Goal: Task Accomplishment & Management: Complete application form

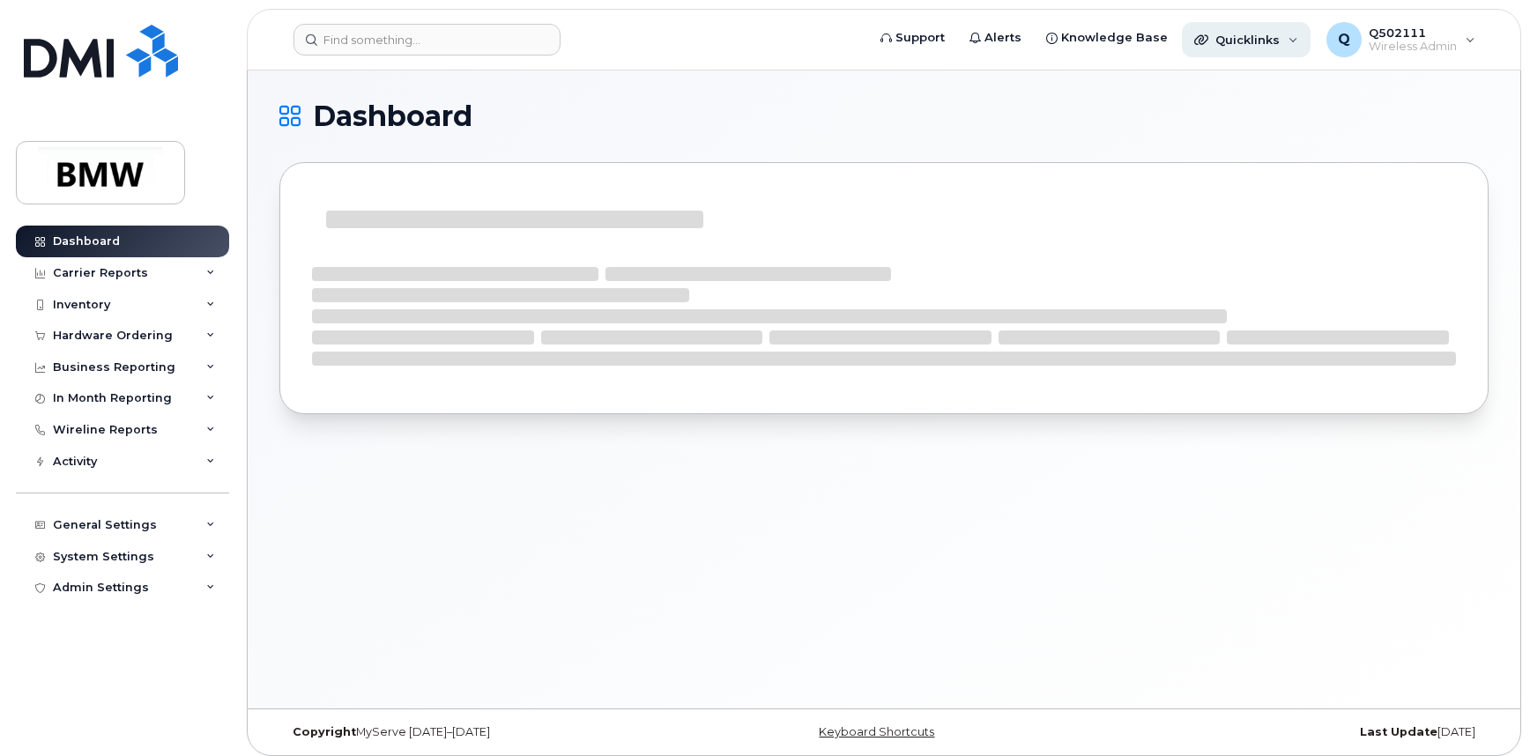
click at [1299, 32] on div "Quicklinks" at bounding box center [1246, 39] width 129 height 35
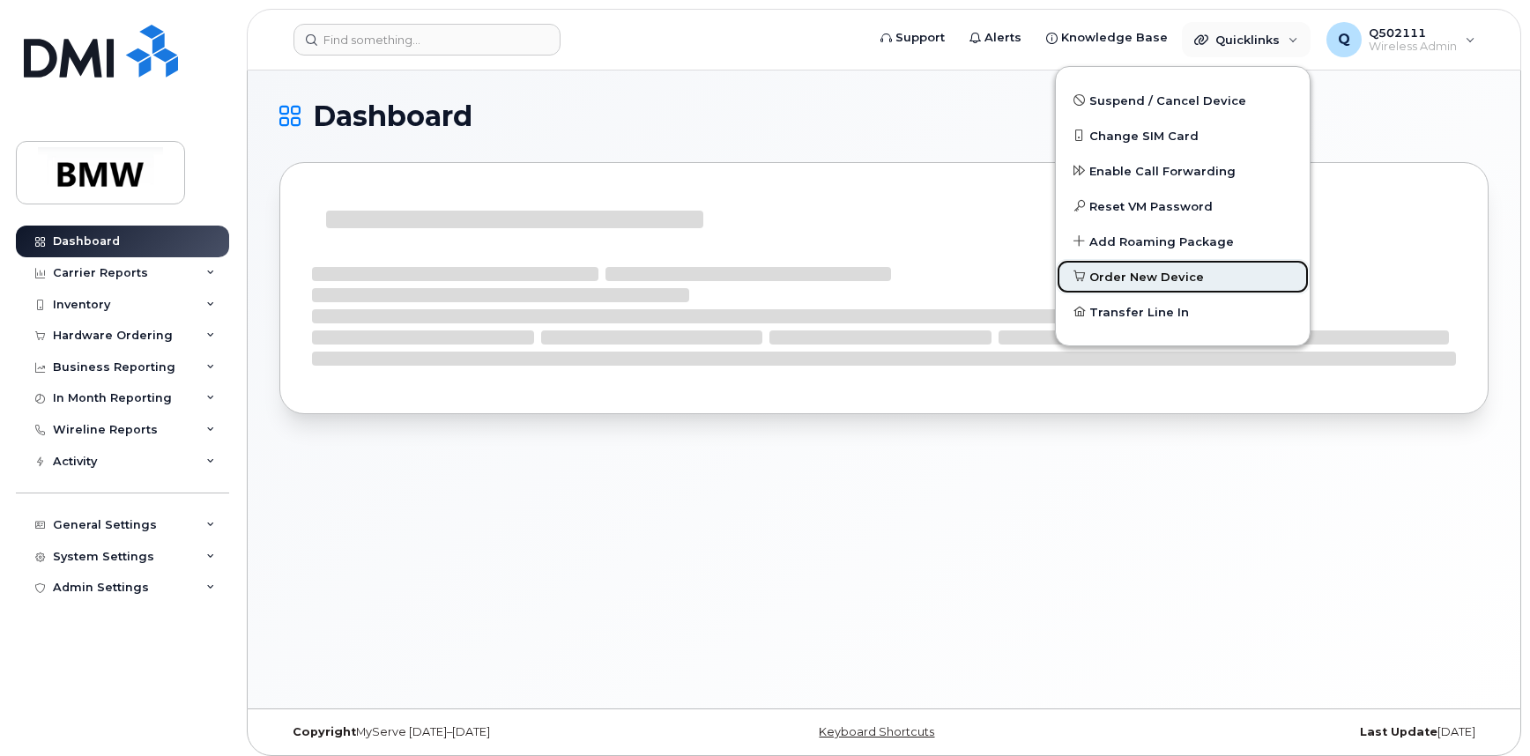
click at [1173, 276] on span "Order New Device" at bounding box center [1146, 278] width 115 height 18
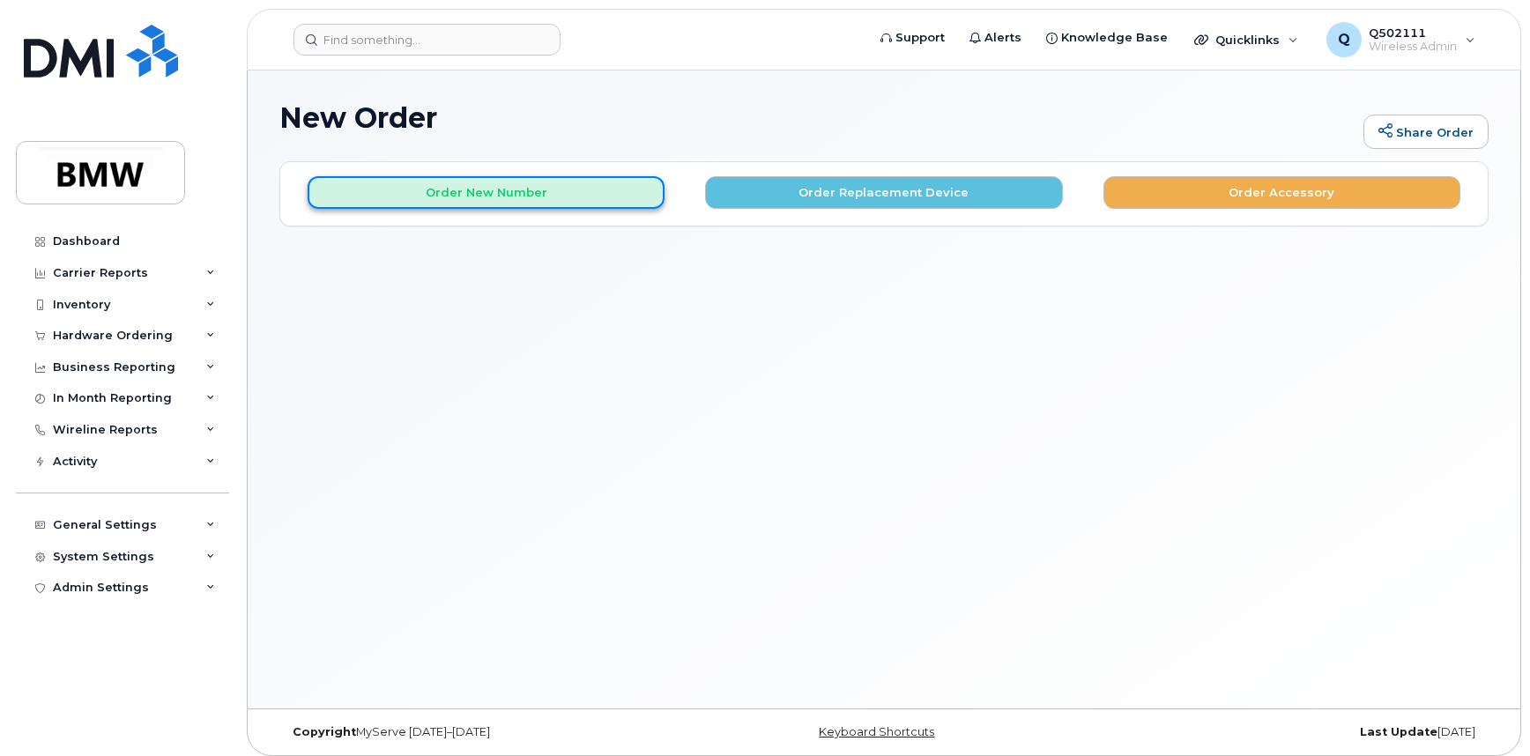
click at [597, 185] on button "Order New Number" at bounding box center [486, 192] width 357 height 33
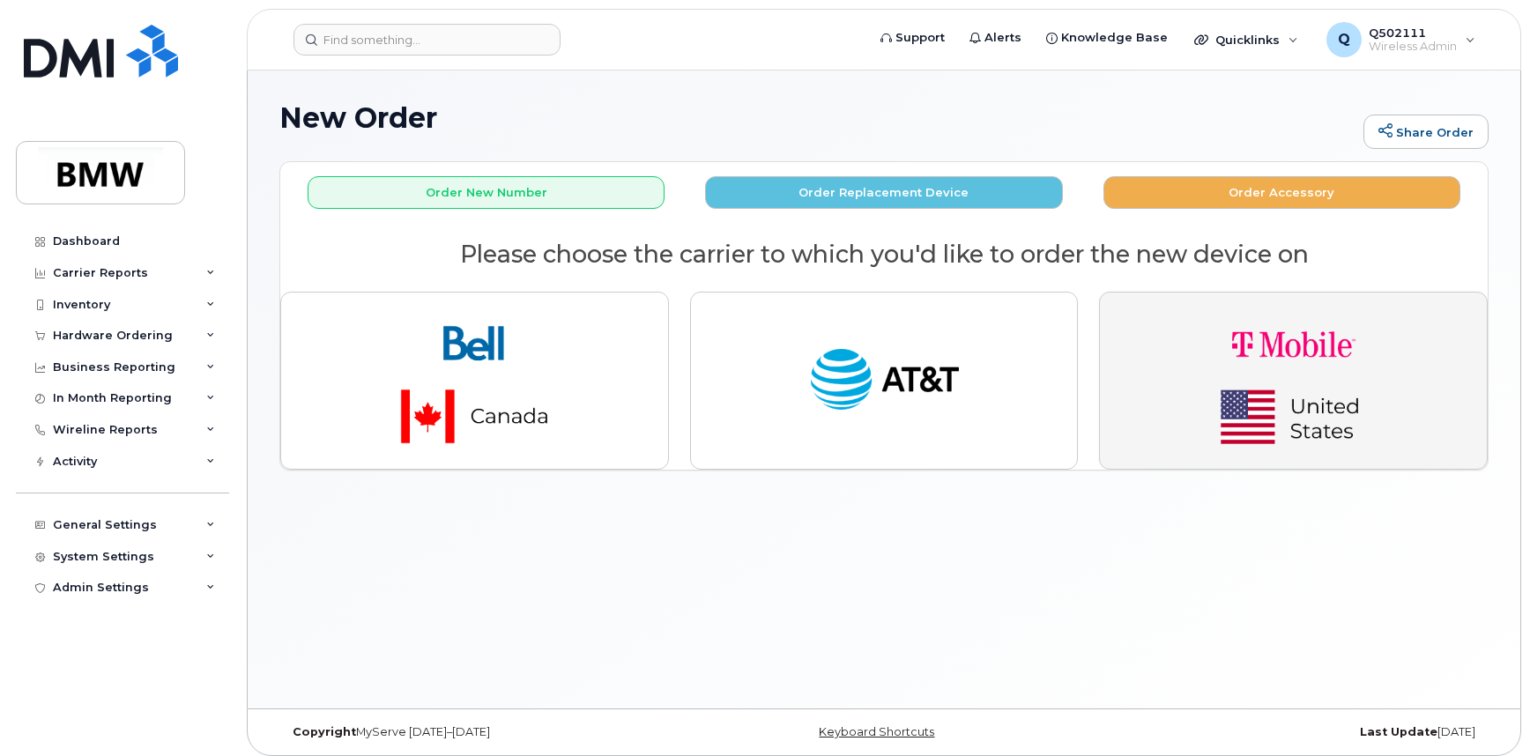
click at [1308, 446] on img "button" at bounding box center [1293, 381] width 247 height 148
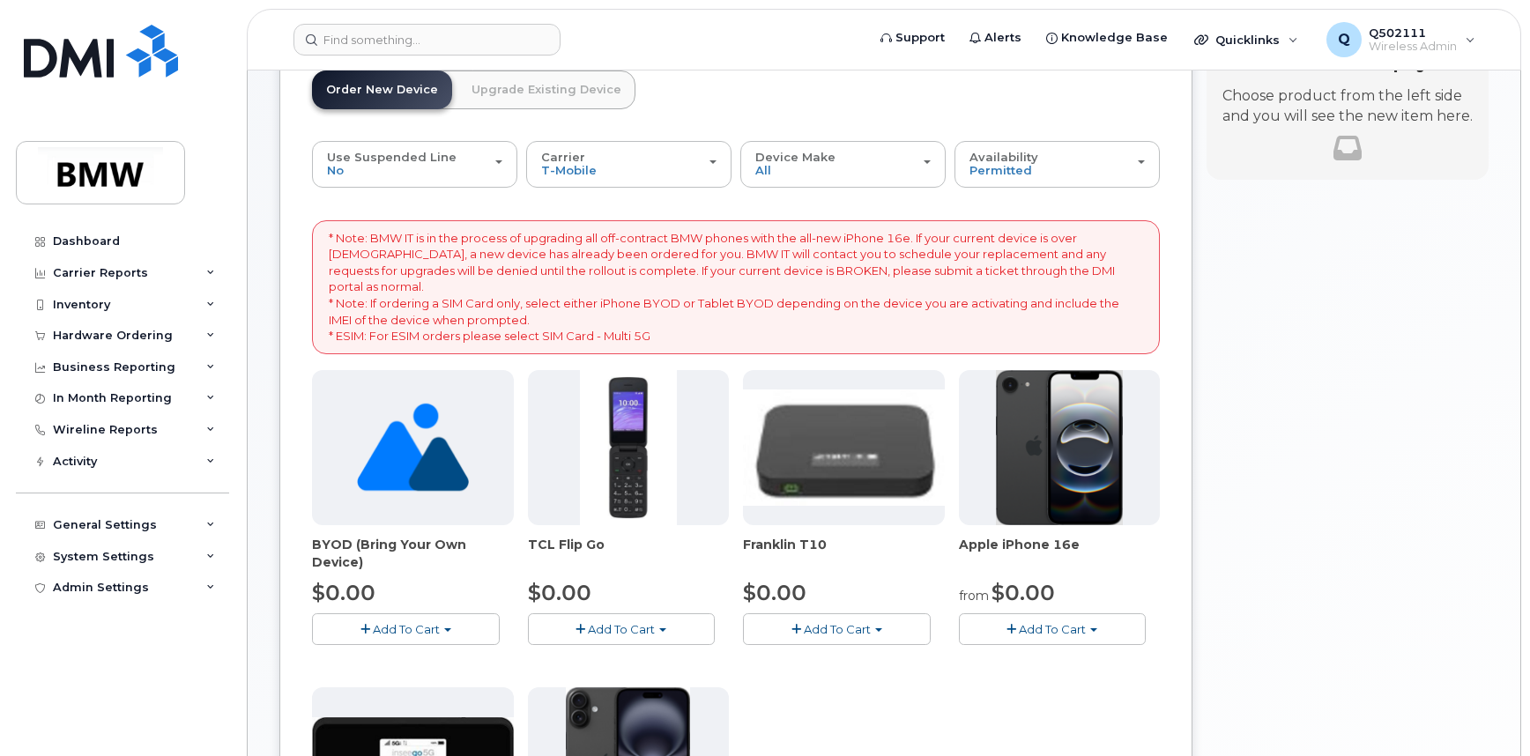
scroll to position [119, 0]
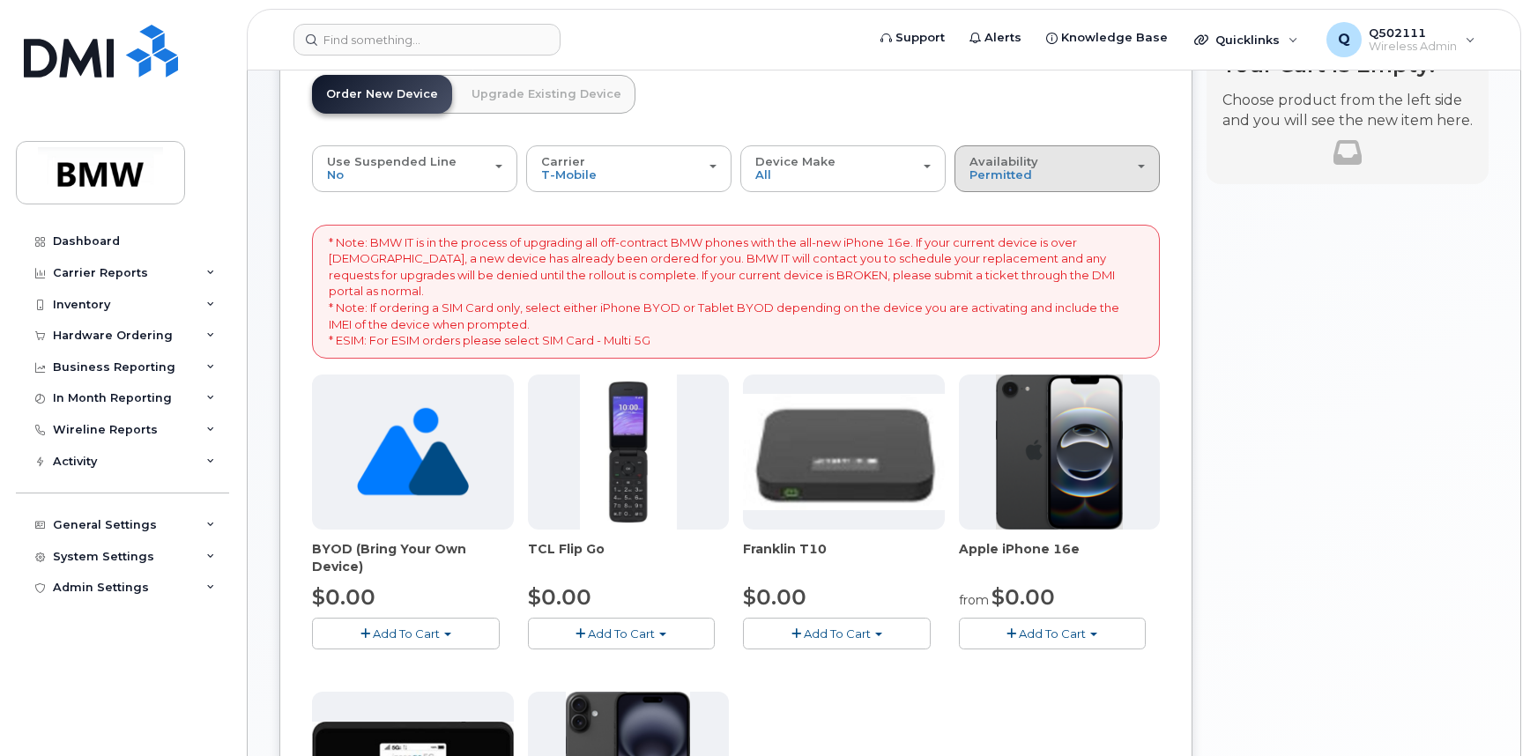
click at [1084, 157] on div "Availability Permitted All" at bounding box center [1056, 168] width 175 height 27
click at [1052, 241] on div "All" at bounding box center [1057, 238] width 196 height 21
click at [1057, 175] on div "Availability Permitted All" at bounding box center [1056, 168] width 175 height 27
click at [982, 231] on label "All" at bounding box center [977, 238] width 37 height 21
click at [0, 0] on input "All" at bounding box center [0, 0] width 0 height 0
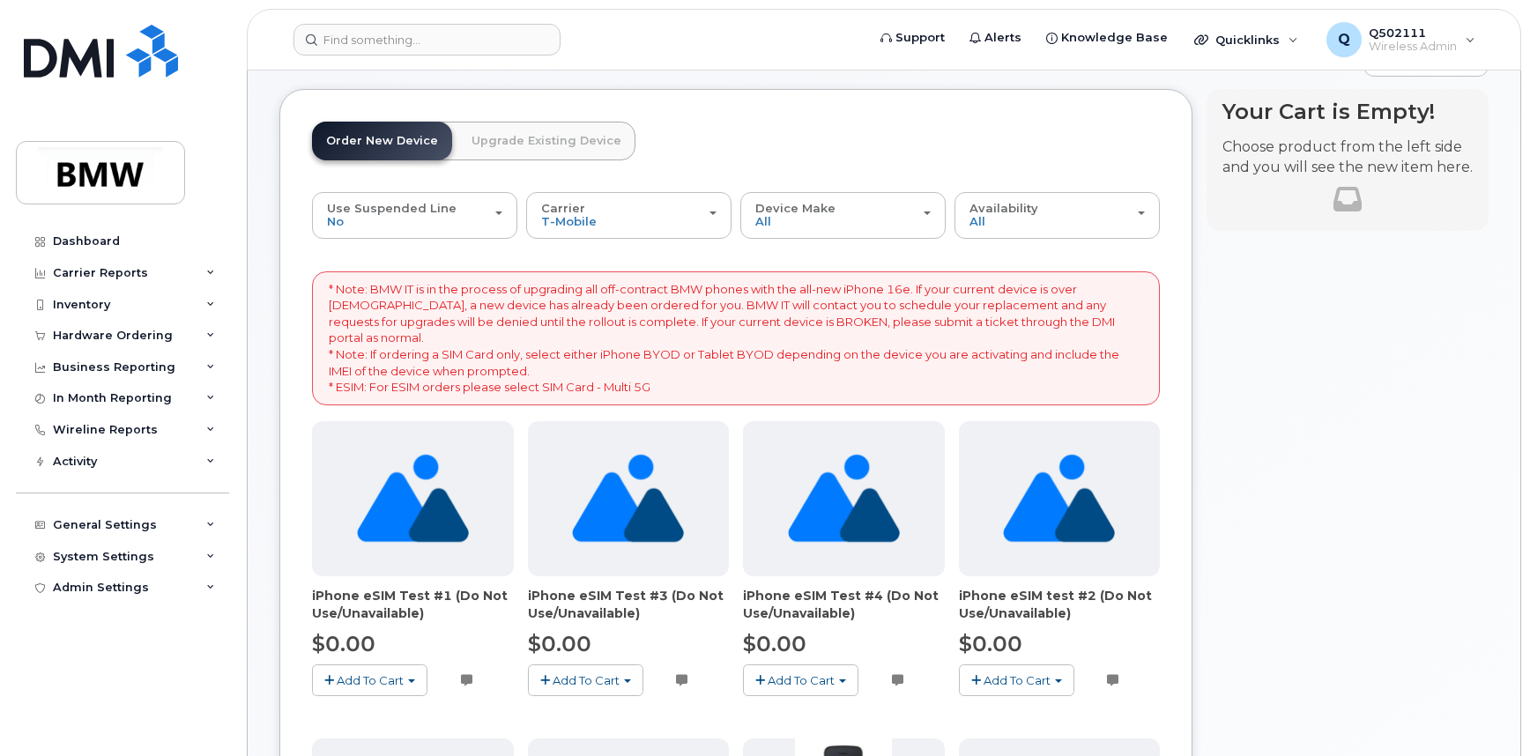
scroll to position [0, 0]
